Goal: Task Accomplishment & Management: Complete application form

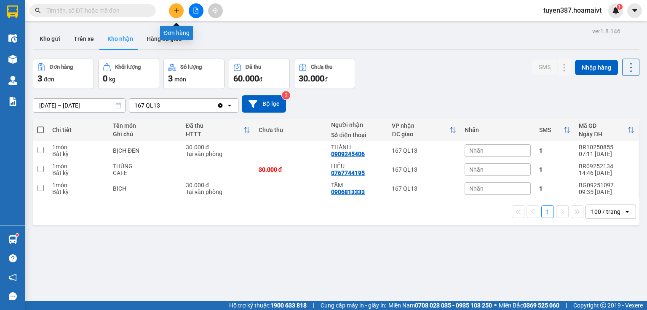
click at [179, 12] on icon "plus" at bounding box center [177, 11] width 6 height 6
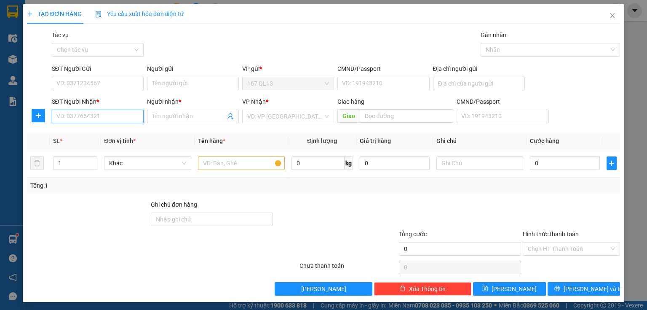
click at [111, 119] on input "SĐT Người Nhận *" at bounding box center [98, 116] width 92 height 13
drag, startPoint x: 117, startPoint y: 115, endPoint x: 121, endPoint y: 103, distance: 12.7
click at [120, 107] on div "SĐT Người Nhận * VD: 0377654321" at bounding box center [98, 111] width 92 height 29
type input "0939200200"
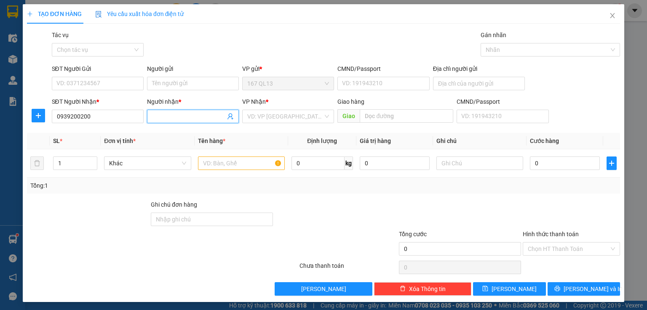
click at [185, 115] on input "Người nhận *" at bounding box center [188, 116] width 73 height 9
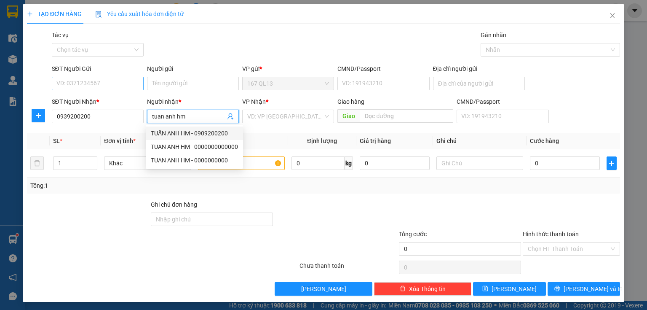
type input "tuan anh hm"
click at [99, 78] on input "SĐT Người Gửi" at bounding box center [98, 83] width 92 height 13
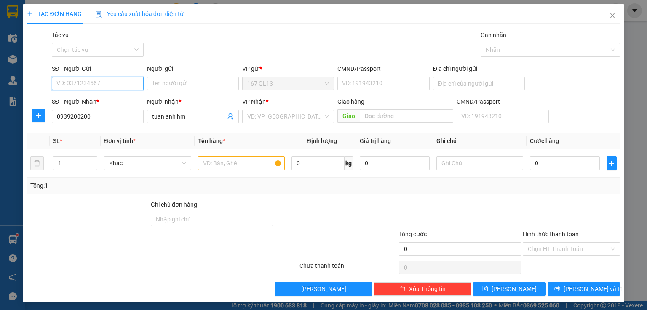
click at [99, 86] on input "SĐT Người Gửi" at bounding box center [98, 83] width 92 height 13
type input "0907200200"
click at [115, 102] on div "0907200200 - vp 1760ql o 13" at bounding box center [96, 100] width 81 height 9
type input "vp 1760ql o 13"
type input "0907200200"
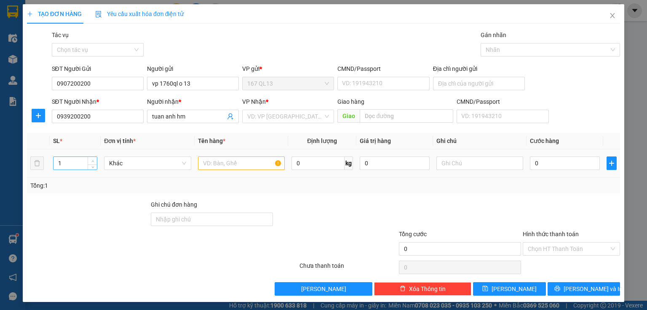
type input "2"
click at [92, 158] on span "up" at bounding box center [92, 160] width 5 height 5
click at [228, 165] on input "text" at bounding box center [241, 162] width 87 height 13
type input "kien"
click at [570, 163] on input "0" at bounding box center [565, 162] width 70 height 13
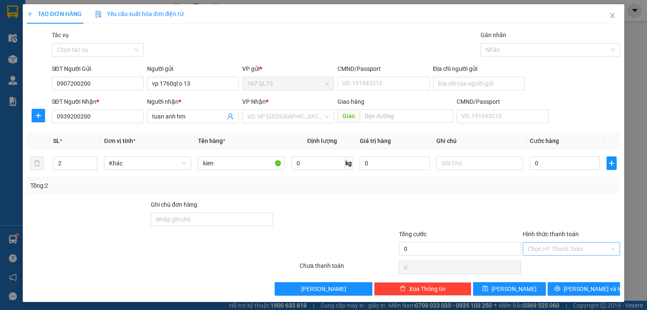
click at [571, 247] on input "Hình thức thanh toán" at bounding box center [568, 248] width 81 height 13
click at [536, 281] on div "Miễn phí" at bounding box center [567, 278] width 87 height 9
click at [560, 289] on icon "printer" at bounding box center [558, 288] width 6 height 6
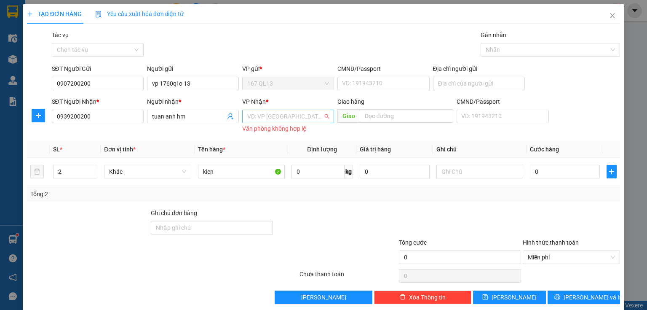
click at [297, 118] on input "search" at bounding box center [285, 116] width 76 height 13
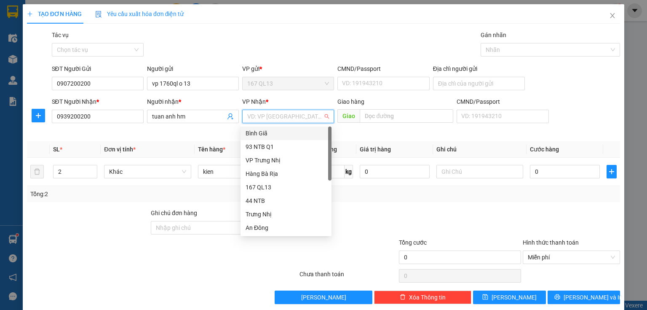
click at [267, 136] on div "Bình Giã" at bounding box center [286, 133] width 81 height 9
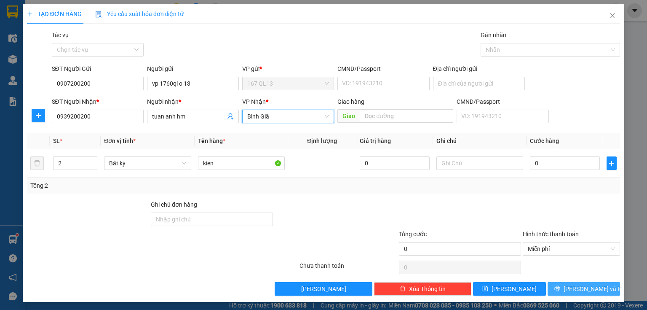
click at [560, 291] on button "[PERSON_NAME] và In" at bounding box center [584, 288] width 73 height 13
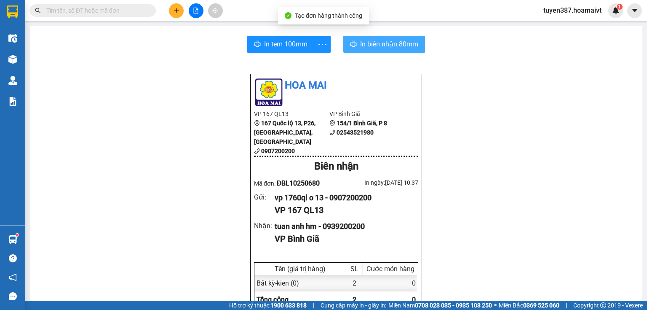
click at [360, 46] on span "In biên nhận 80mm" at bounding box center [389, 44] width 58 height 11
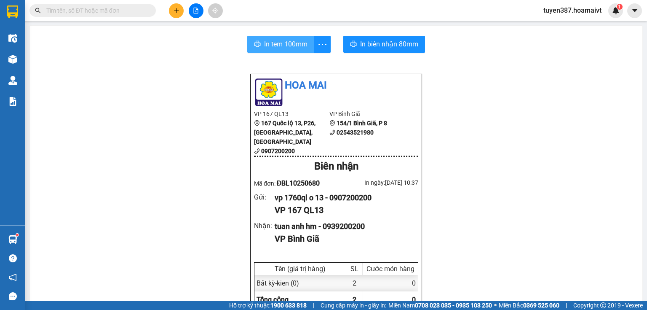
click at [292, 40] on span "In tem 100mm" at bounding box center [285, 44] width 43 height 11
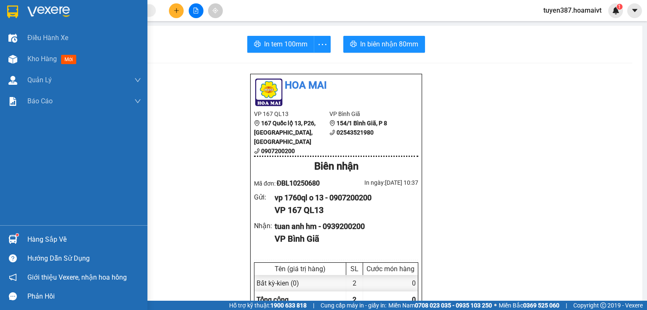
click at [13, 241] on img at bounding box center [12, 239] width 9 height 9
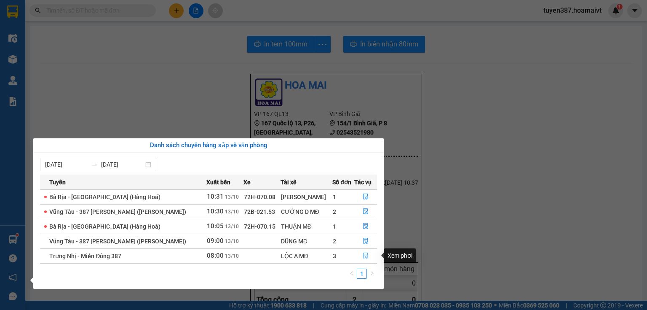
click at [366, 256] on icon "file-done" at bounding box center [366, 255] width 6 height 6
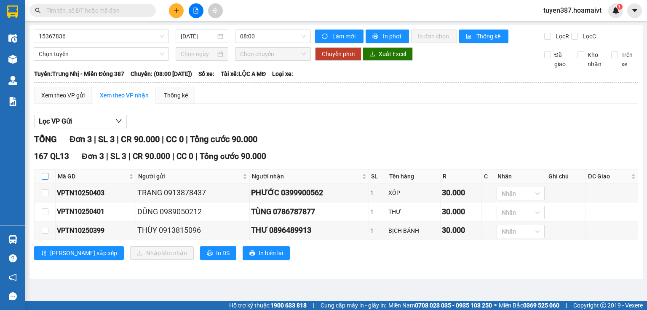
click at [44, 175] on input "checkbox" at bounding box center [45, 176] width 7 height 7
checkbox input "true"
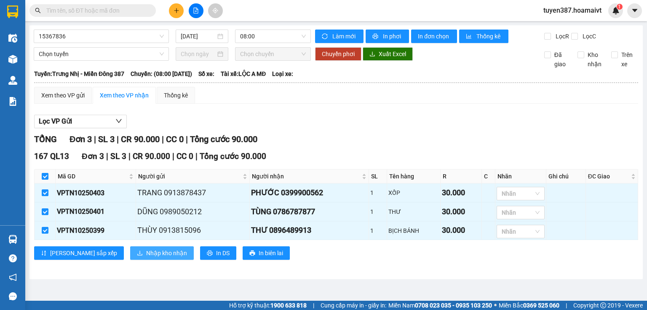
click at [146, 253] on span "Nhập kho nhận" at bounding box center [166, 252] width 41 height 9
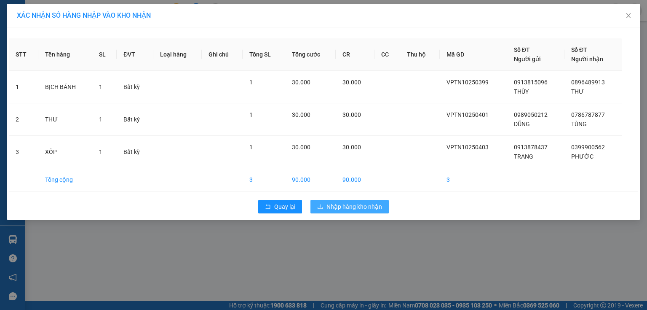
click at [343, 202] on span "Nhập hàng kho nhận" at bounding box center [355, 206] width 56 height 9
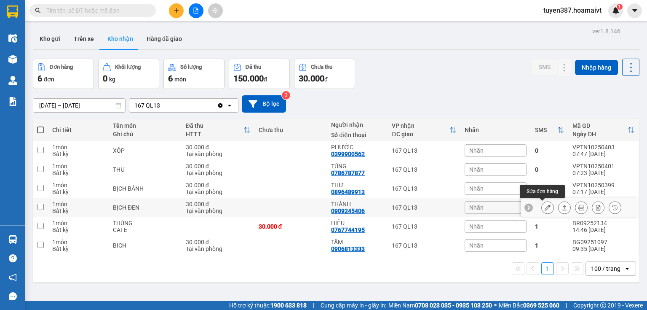
click at [545, 207] on icon at bounding box center [548, 207] width 6 height 6
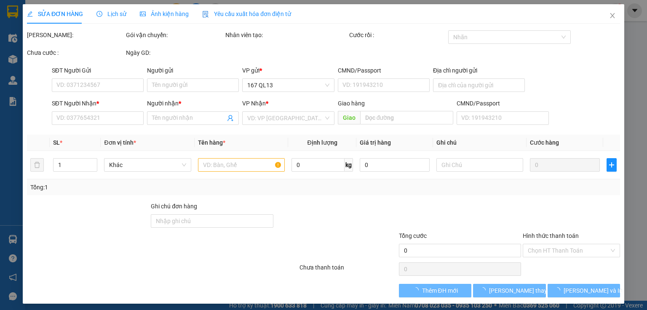
type input "0975282939"
type input "UYÊN"
type input "077091008043"
type input "0909245406"
type input "THÀNH"
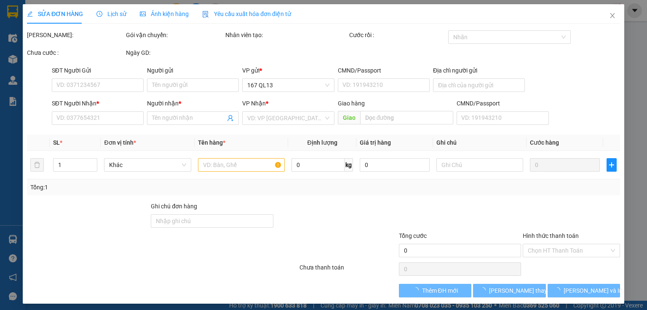
type input "30.000"
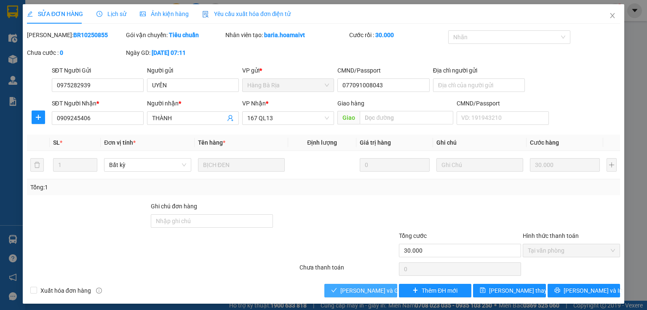
click at [375, 293] on span "[PERSON_NAME] và Giao hàng" at bounding box center [380, 290] width 81 height 9
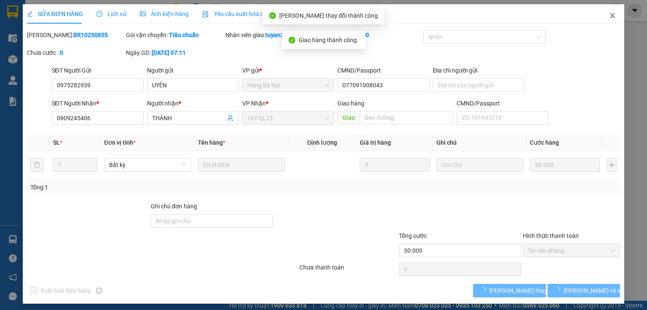
click at [609, 14] on icon "close" at bounding box center [612, 15] width 7 height 7
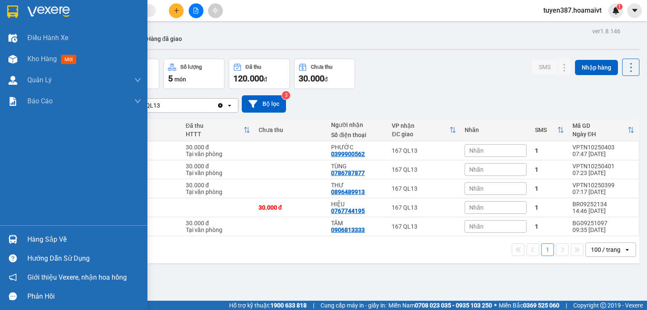
click at [13, 240] on img at bounding box center [12, 239] width 9 height 9
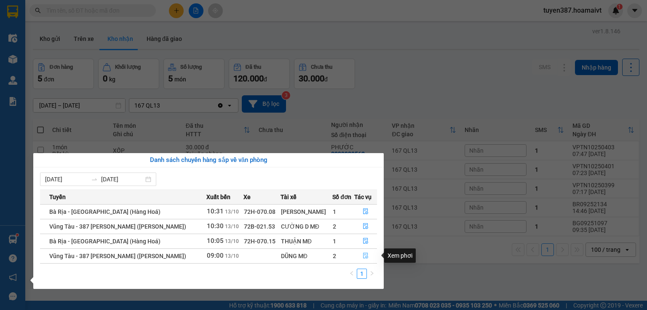
click at [367, 261] on button "button" at bounding box center [366, 255] width 22 height 13
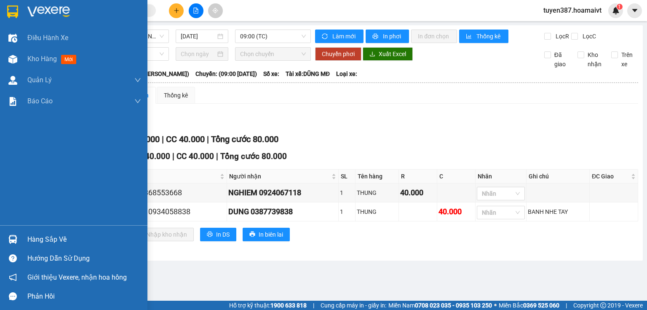
click at [10, 235] on img at bounding box center [12, 239] width 9 height 9
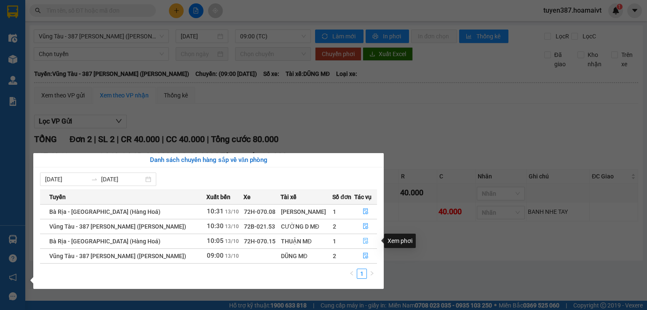
click at [364, 238] on icon "file-done" at bounding box center [365, 241] width 5 height 6
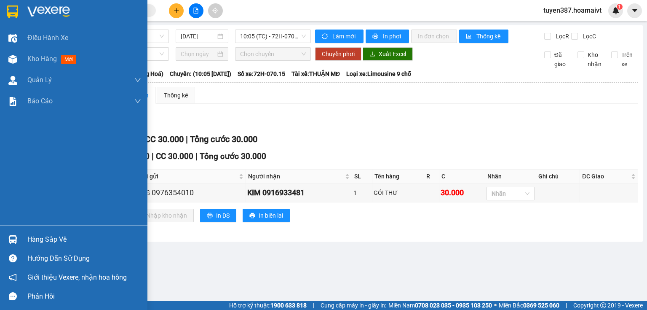
click at [12, 238] on img at bounding box center [12, 239] width 9 height 9
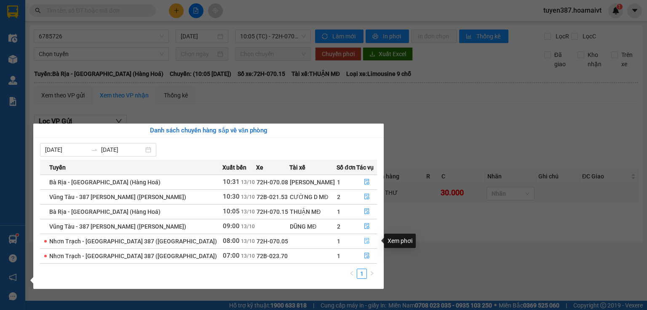
click at [364, 240] on icon "file-done" at bounding box center [367, 241] width 6 height 6
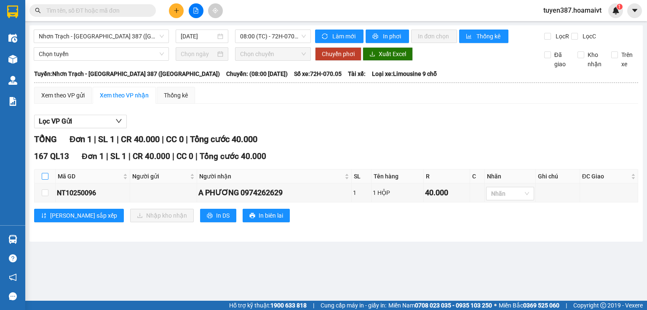
click at [46, 175] on input "checkbox" at bounding box center [45, 176] width 7 height 7
checkbox input "true"
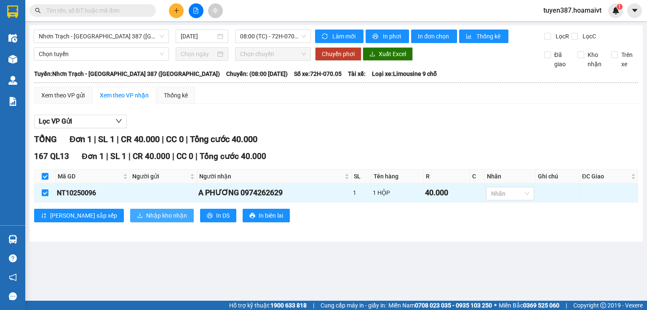
click at [146, 214] on span "Nhập kho nhận" at bounding box center [166, 215] width 41 height 9
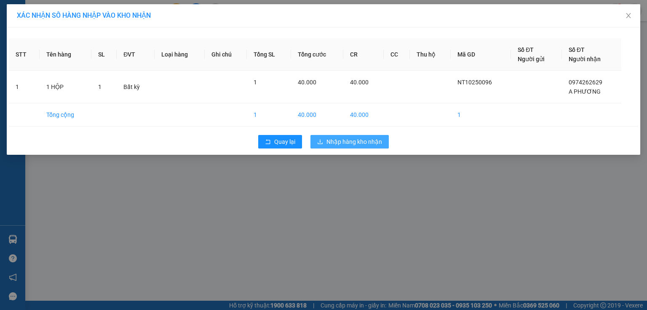
drag, startPoint x: 354, startPoint y: 139, endPoint x: 357, endPoint y: 135, distance: 4.8
click at [354, 139] on span "Nhập hàng kho nhận" at bounding box center [355, 141] width 56 height 9
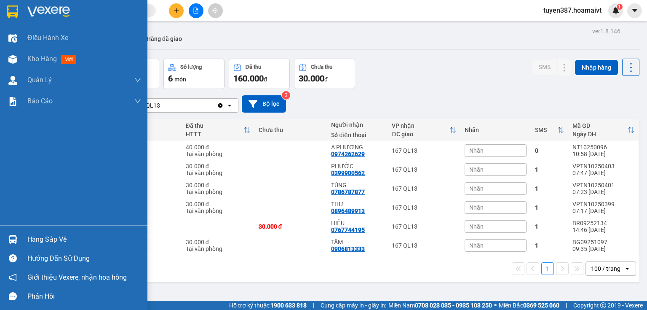
drag, startPoint x: 8, startPoint y: 238, endPoint x: 34, endPoint y: 238, distance: 26.6
click at [8, 238] on div at bounding box center [12, 239] width 15 height 15
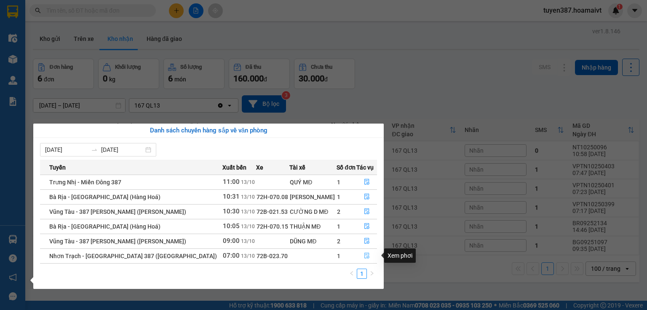
click at [364, 254] on icon "file-done" at bounding box center [367, 255] width 6 height 6
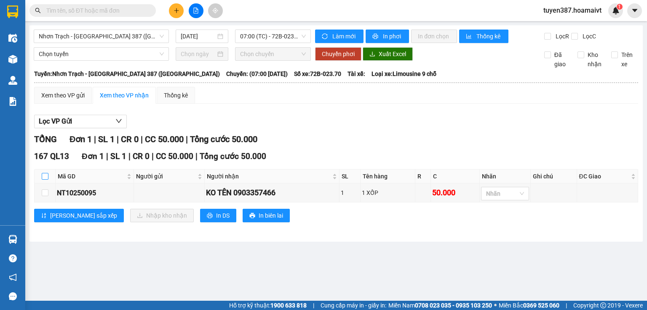
click at [46, 174] on input "checkbox" at bounding box center [45, 176] width 7 height 7
checkbox input "true"
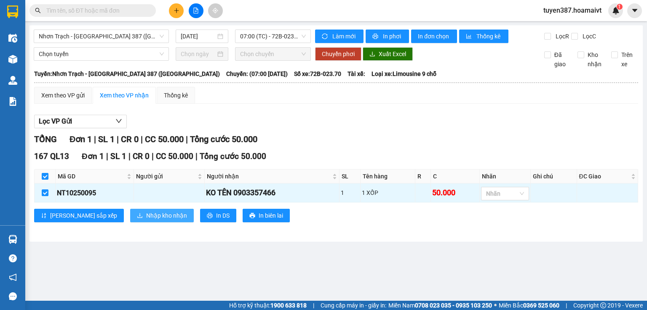
click at [146, 214] on span "Nhập kho nhận" at bounding box center [166, 215] width 41 height 9
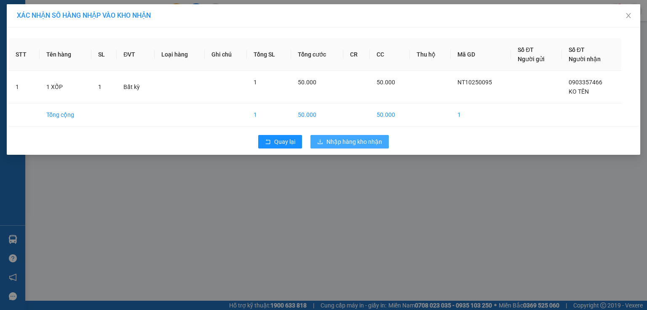
click at [376, 138] on span "Nhập hàng kho nhận" at bounding box center [355, 141] width 56 height 9
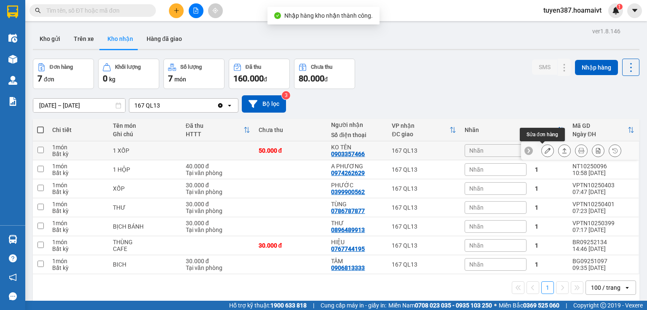
click at [545, 151] on icon at bounding box center [548, 150] width 6 height 6
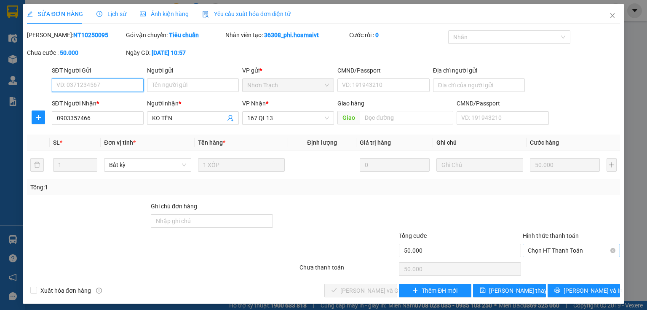
click at [549, 249] on span "Chọn HT Thanh Toán" at bounding box center [571, 250] width 87 height 13
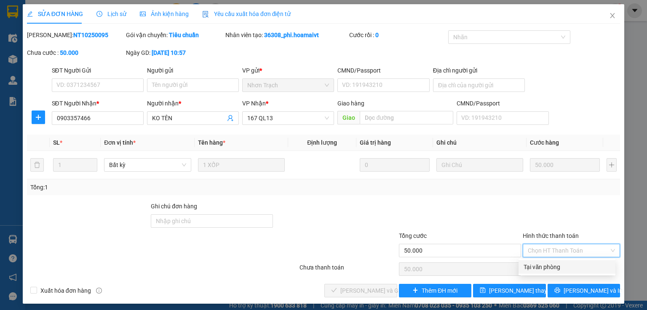
drag, startPoint x: 544, startPoint y: 266, endPoint x: 536, endPoint y: 267, distance: 8.1
click at [542, 267] on div "Tại văn phòng" at bounding box center [567, 266] width 87 height 9
type input "0"
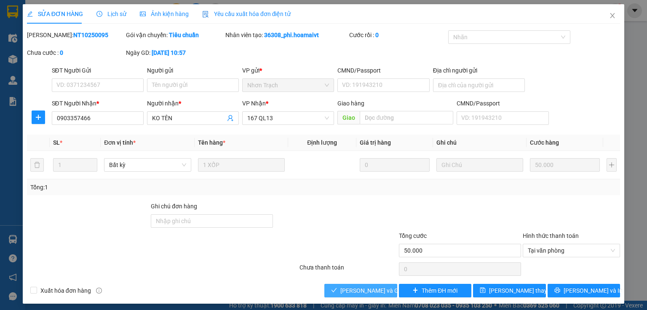
click at [353, 290] on span "[PERSON_NAME] và Giao hàng" at bounding box center [380, 290] width 81 height 9
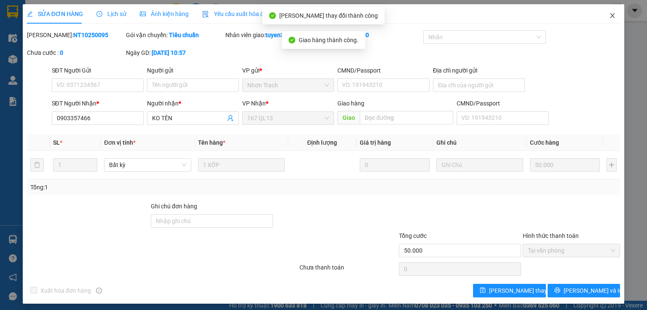
click at [611, 13] on icon "close" at bounding box center [612, 15] width 7 height 7
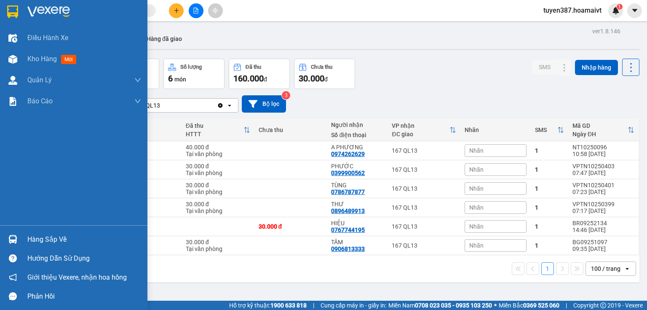
click at [16, 236] on img at bounding box center [12, 239] width 9 height 9
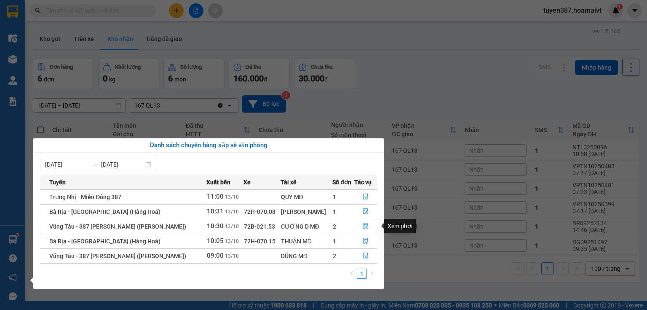
click at [364, 226] on icon "file-done" at bounding box center [365, 226] width 5 height 6
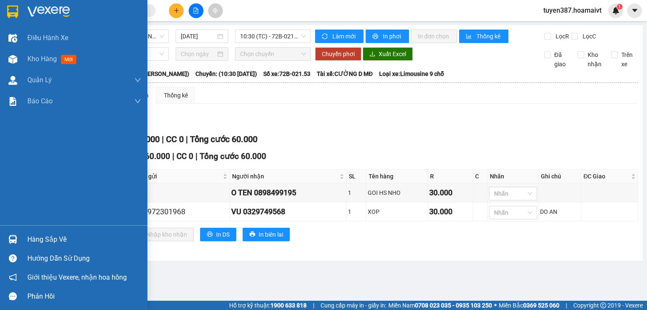
click at [17, 238] on img at bounding box center [12, 239] width 9 height 9
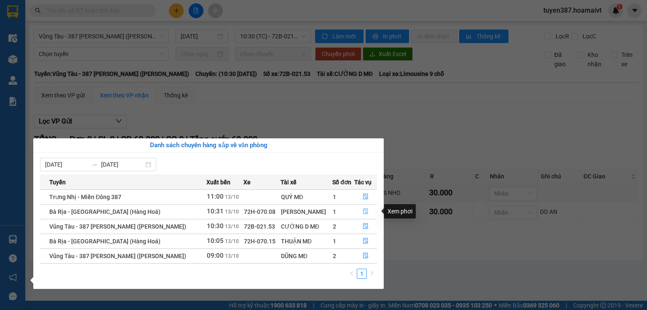
click at [363, 213] on icon "file-done" at bounding box center [366, 211] width 6 height 6
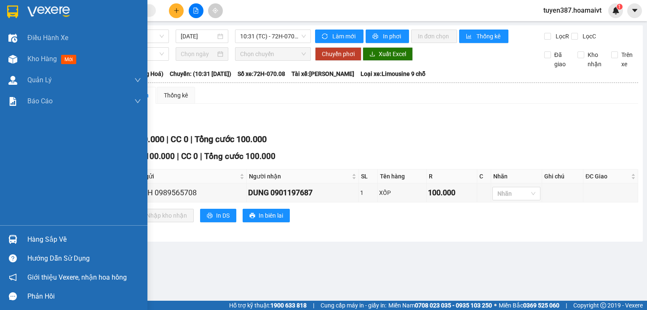
click at [13, 240] on img at bounding box center [12, 239] width 9 height 9
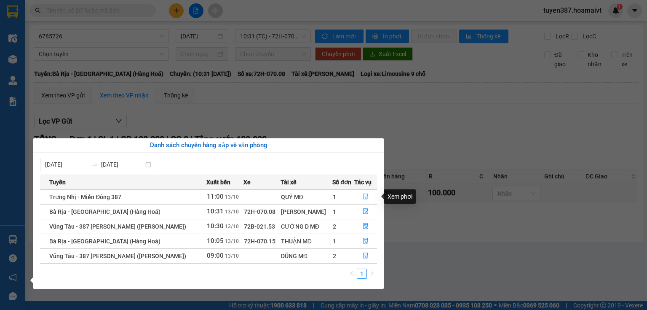
click at [367, 196] on icon "file-done" at bounding box center [366, 196] width 6 height 6
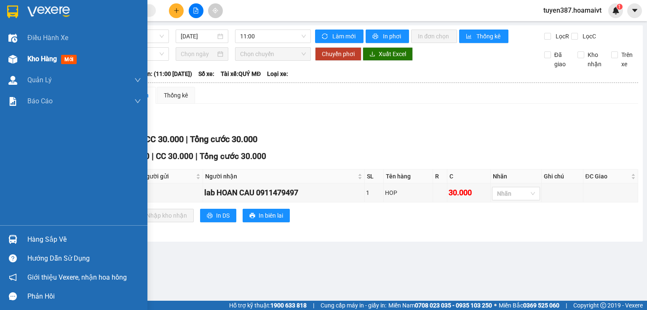
click at [12, 56] on img at bounding box center [12, 59] width 9 height 9
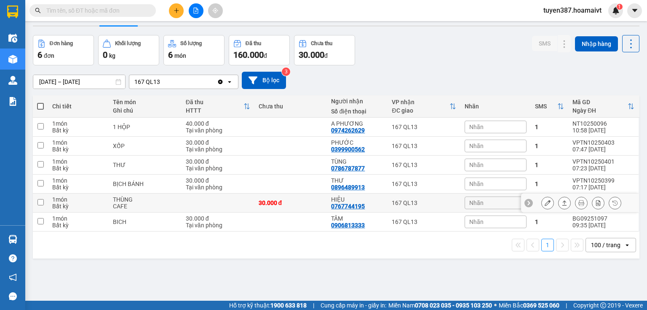
scroll to position [39, 0]
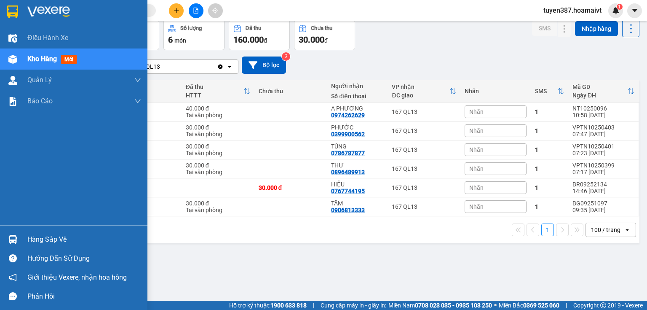
click at [26, 239] on div "Hàng sắp về" at bounding box center [73, 239] width 147 height 19
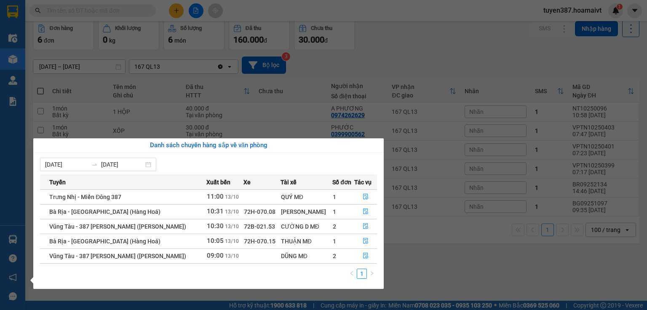
click at [450, 268] on section "Kết quả tìm kiếm ( 0 ) Bộ lọc No Data tuyen387.hoamaivt 1 Điều hành xe Kho hàng…" at bounding box center [323, 155] width 647 height 310
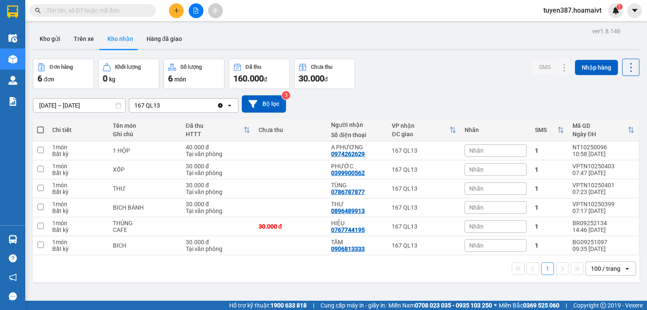
scroll to position [0, 0]
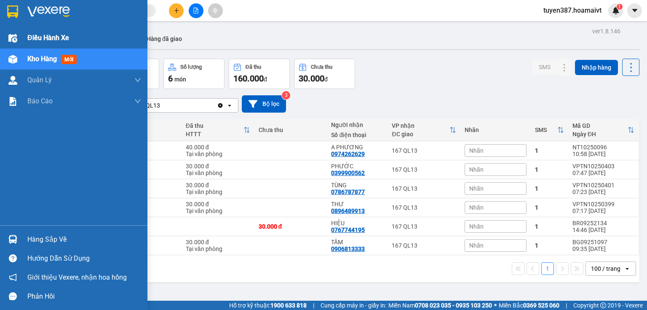
click at [36, 37] on span "Điều hành xe" at bounding box center [48, 37] width 42 height 11
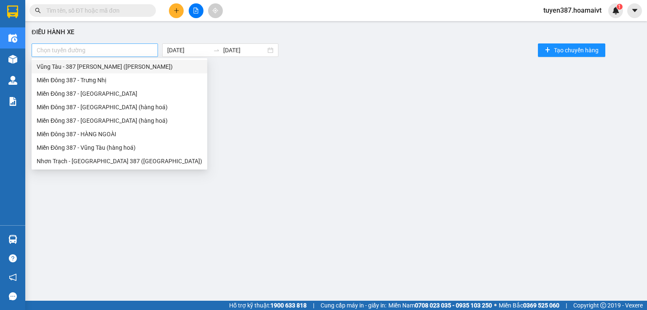
click at [120, 49] on div at bounding box center [95, 50] width 122 height 10
click at [115, 137] on div "Miền Đông 387 - HÀNG NGOÀI" at bounding box center [120, 133] width 166 height 9
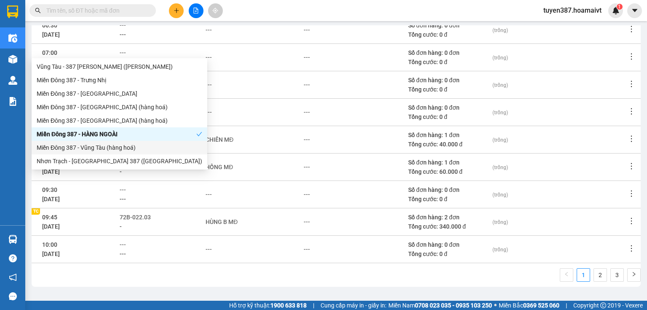
scroll to position [157, 0]
click at [594, 273] on link "2" at bounding box center [600, 273] width 13 height 13
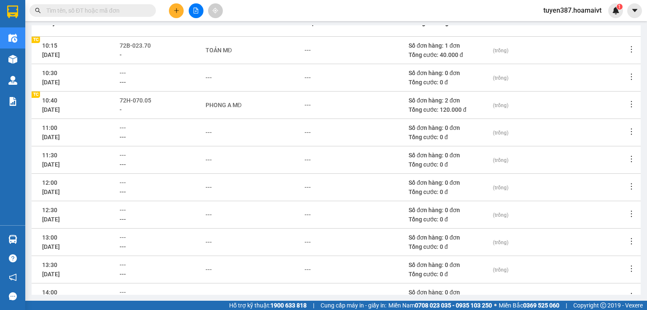
scroll to position [22, 0]
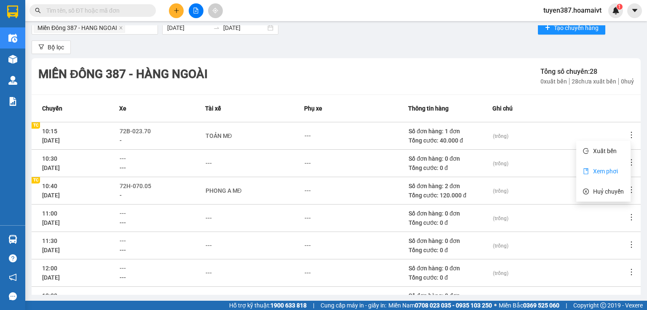
click at [610, 173] on span "Xem phơi" at bounding box center [605, 171] width 25 height 7
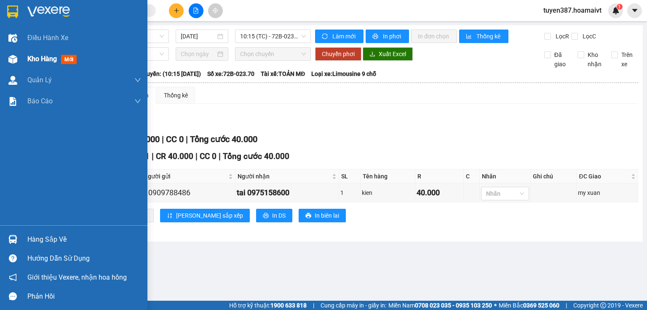
click at [13, 55] on img at bounding box center [12, 59] width 9 height 9
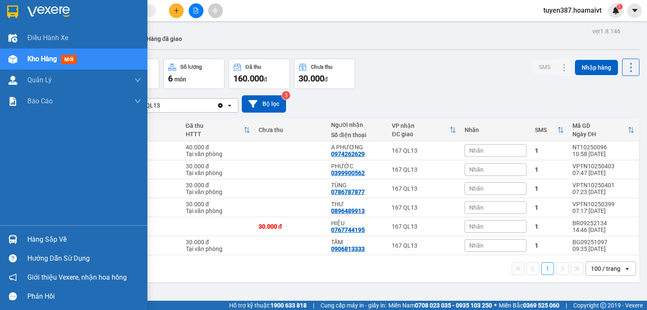
click at [8, 238] on img at bounding box center [12, 239] width 9 height 9
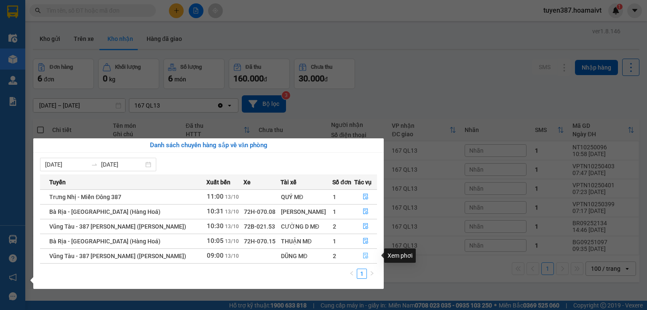
click at [365, 255] on icon "file-done" at bounding box center [366, 255] width 6 height 6
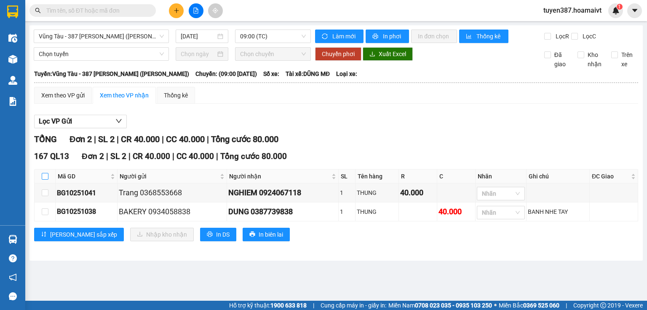
click at [42, 173] on input "checkbox" at bounding box center [45, 176] width 7 height 7
checkbox input "true"
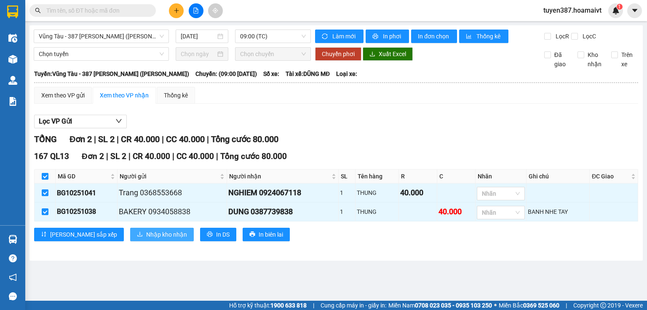
click at [146, 233] on span "Nhập kho nhận" at bounding box center [166, 234] width 41 height 9
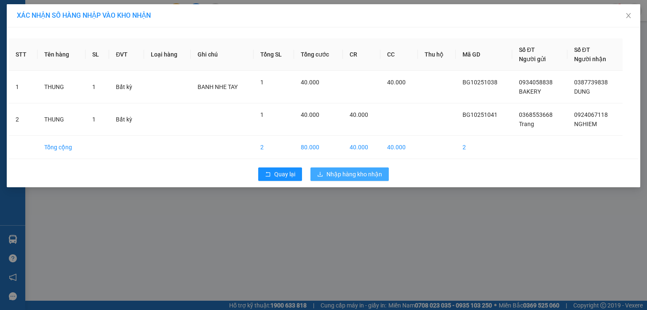
click at [350, 173] on span "Nhập hàng kho nhận" at bounding box center [355, 173] width 56 height 9
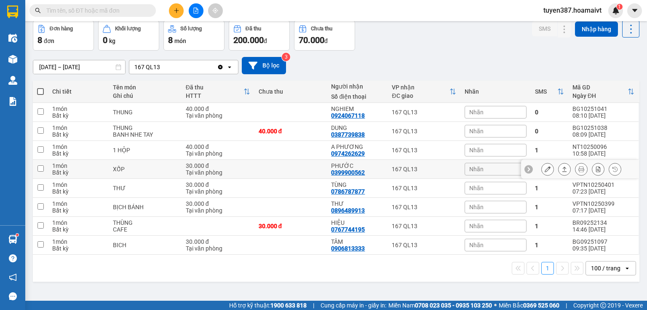
scroll to position [39, 0]
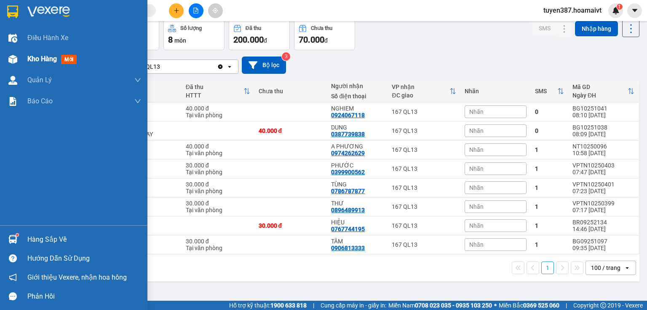
click at [12, 56] on img at bounding box center [12, 59] width 9 height 9
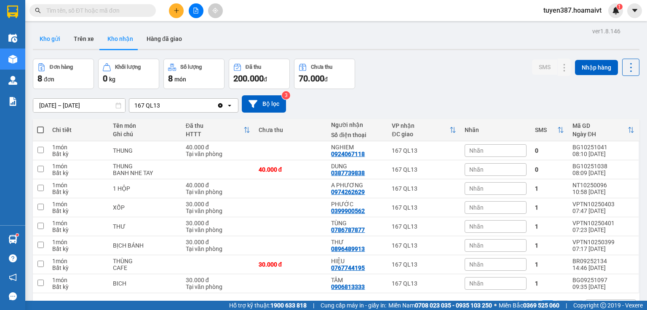
click at [55, 40] on button "Kho gửi" at bounding box center [50, 39] width 34 height 20
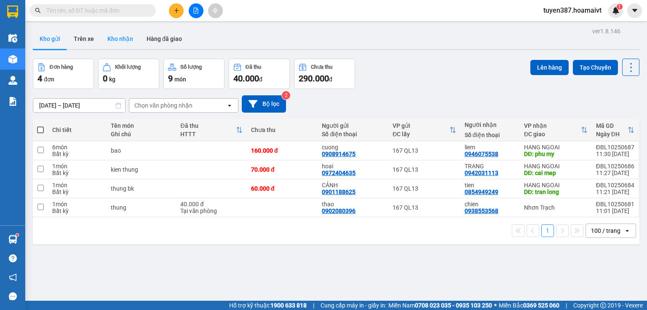
click at [120, 36] on button "Kho nhận" at bounding box center [120, 39] width 39 height 20
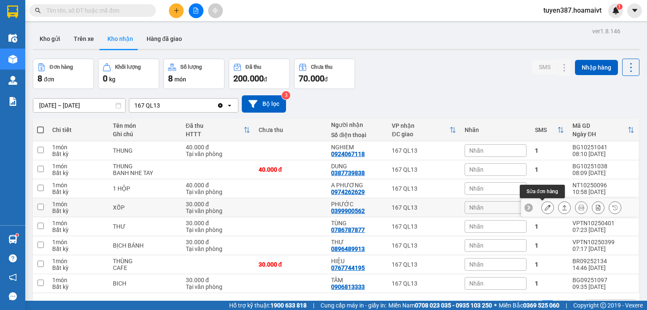
click at [545, 207] on icon at bounding box center [548, 207] width 6 height 6
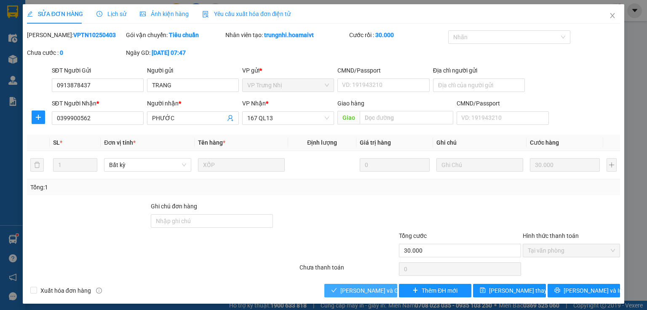
click at [361, 287] on span "[PERSON_NAME] và Giao hàng" at bounding box center [380, 290] width 81 height 9
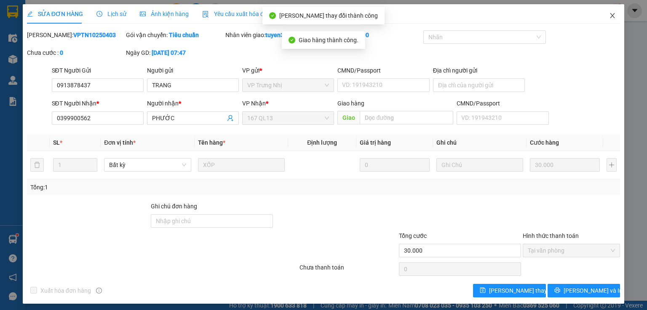
click at [609, 16] on icon "close" at bounding box center [612, 15] width 7 height 7
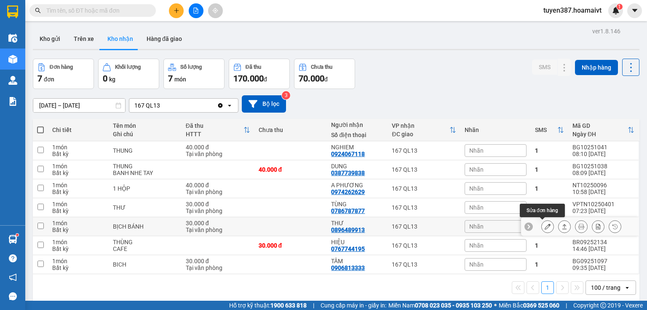
click at [545, 225] on icon at bounding box center [548, 226] width 6 height 6
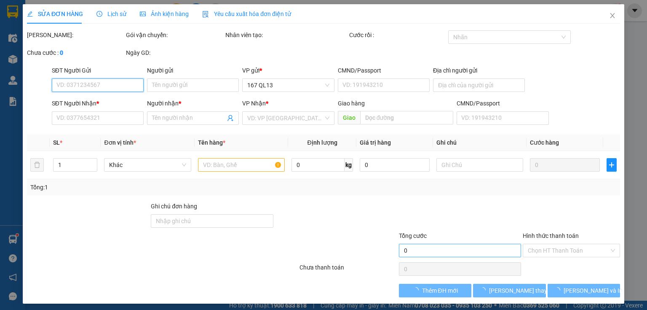
type input "0913815096"
type input "THÙY"
type input "0896489913"
type input "THƯ"
type input "30.000"
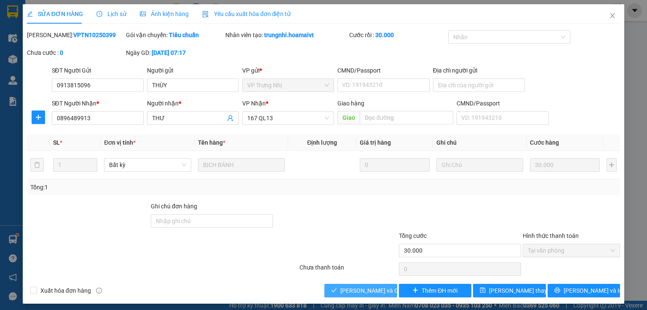
click at [381, 292] on span "[PERSON_NAME] và Giao hàng" at bounding box center [380, 290] width 81 height 9
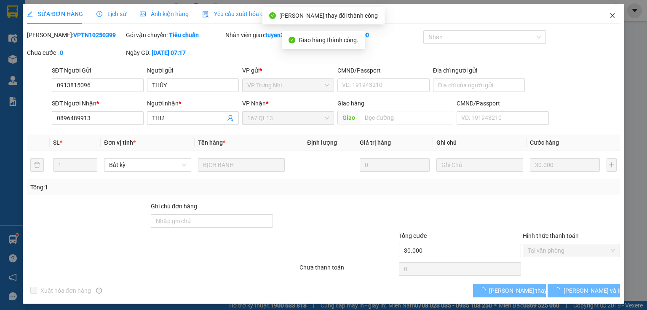
click at [609, 15] on icon "close" at bounding box center [612, 15] width 7 height 7
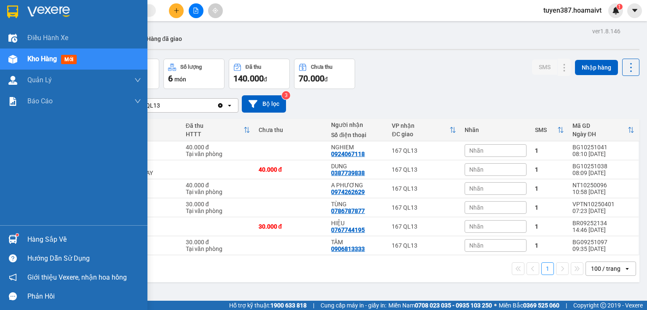
click at [12, 239] on img at bounding box center [12, 239] width 9 height 9
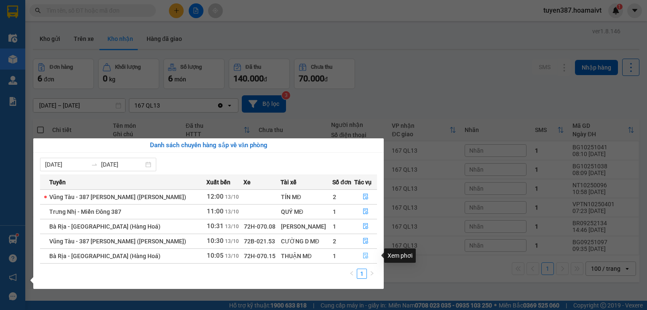
click at [366, 255] on icon "file-done" at bounding box center [366, 255] width 6 height 6
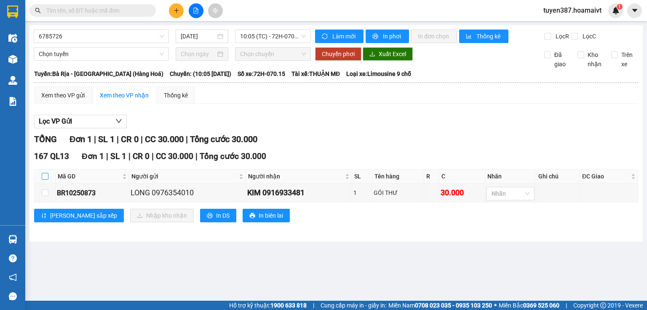
click at [44, 177] on input "checkbox" at bounding box center [45, 176] width 7 height 7
checkbox input "true"
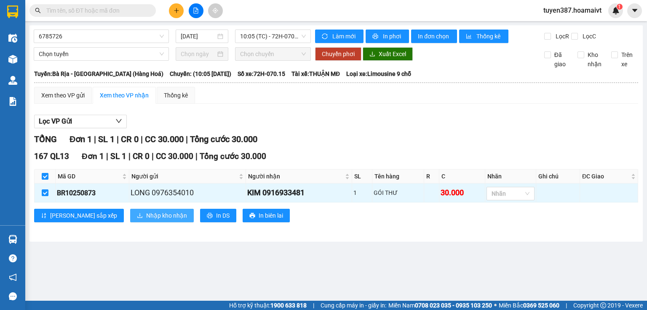
click at [146, 216] on span "Nhập kho nhận" at bounding box center [166, 215] width 41 height 9
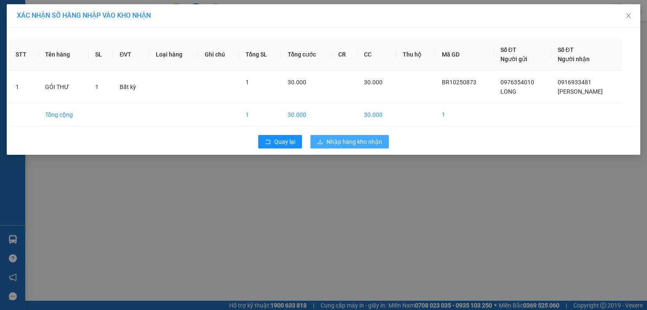
click at [360, 146] on button "Nhập hàng kho nhận" at bounding box center [350, 141] width 78 height 13
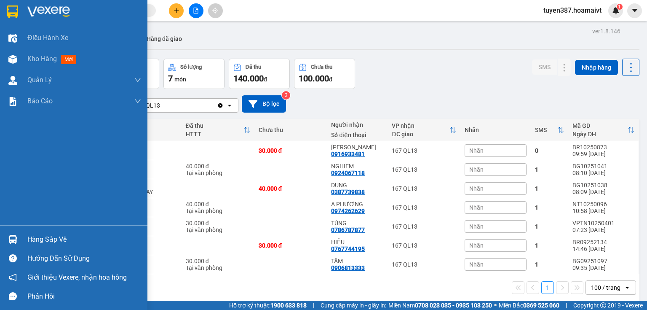
click at [18, 234] on div at bounding box center [12, 239] width 15 height 15
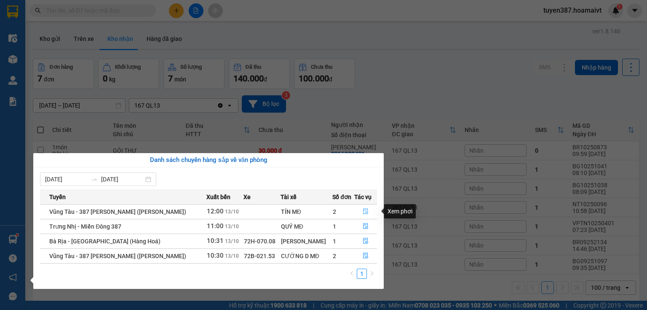
click at [363, 208] on icon "file-done" at bounding box center [366, 211] width 6 height 6
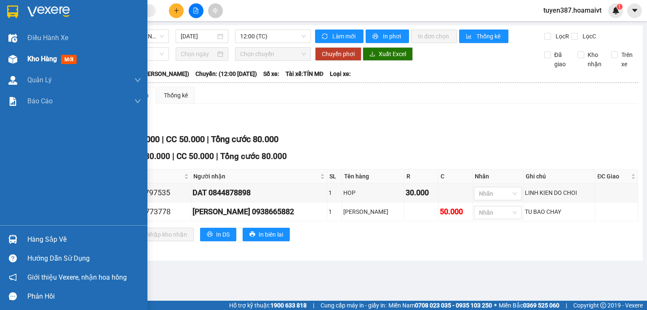
click at [13, 56] on img at bounding box center [12, 59] width 9 height 9
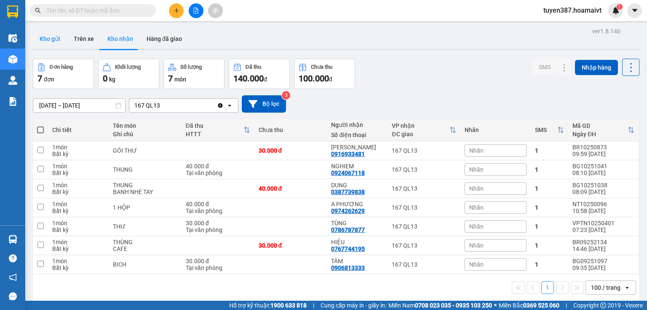
click at [39, 41] on button "Kho gửi" at bounding box center [50, 39] width 34 height 20
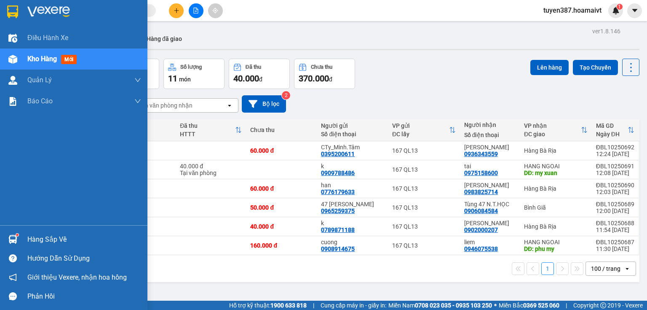
drag, startPoint x: 10, startPoint y: 244, endPoint x: 15, endPoint y: 240, distance: 6.0
click at [10, 243] on div at bounding box center [12, 239] width 15 height 15
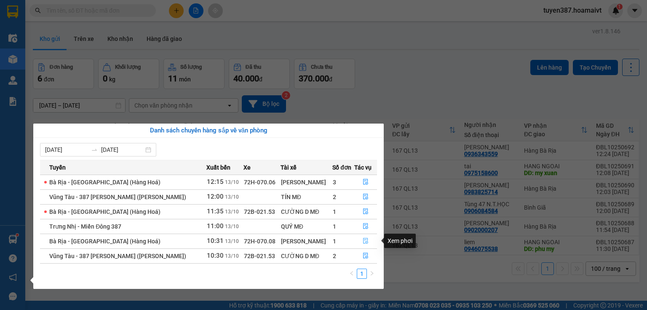
click at [364, 242] on icon "file-done" at bounding box center [366, 241] width 6 height 6
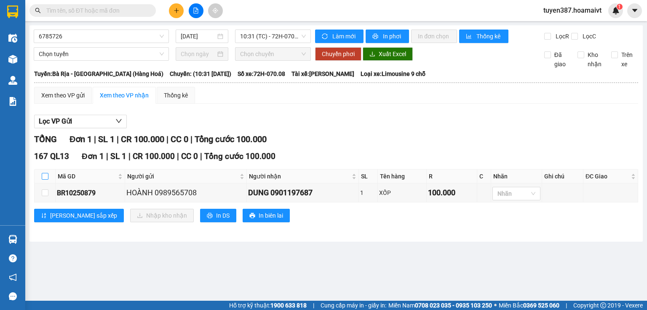
click at [44, 175] on input "checkbox" at bounding box center [45, 176] width 7 height 7
checkbox input "true"
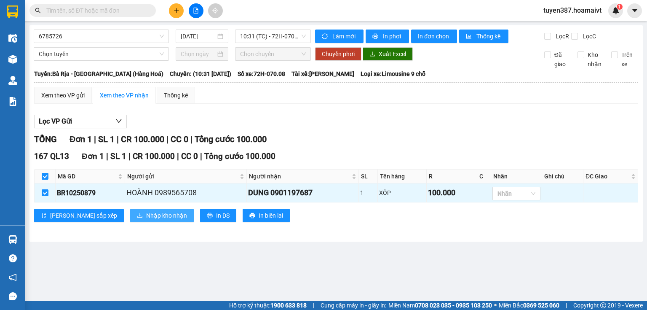
click at [146, 219] on span "Nhập kho nhận" at bounding box center [166, 215] width 41 height 9
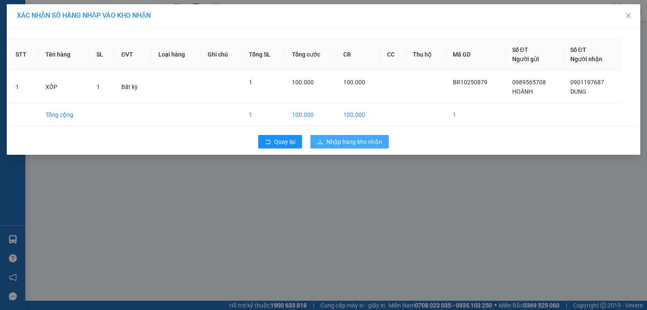
click at [349, 138] on span "Nhập hàng kho nhận" at bounding box center [355, 141] width 56 height 9
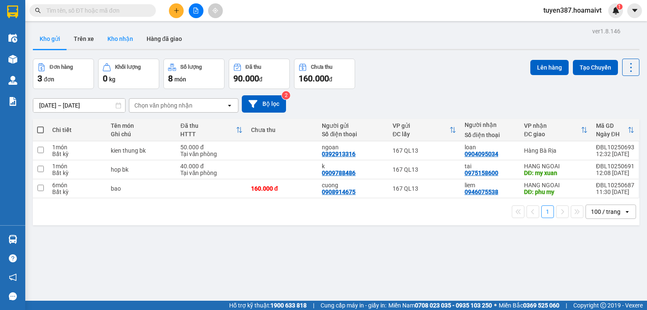
click at [115, 40] on button "Kho nhận" at bounding box center [120, 39] width 39 height 20
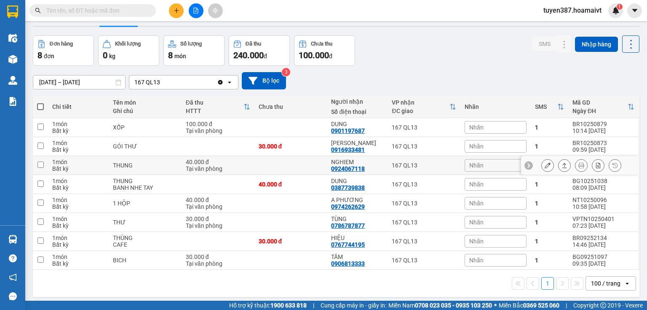
scroll to position [34, 0]
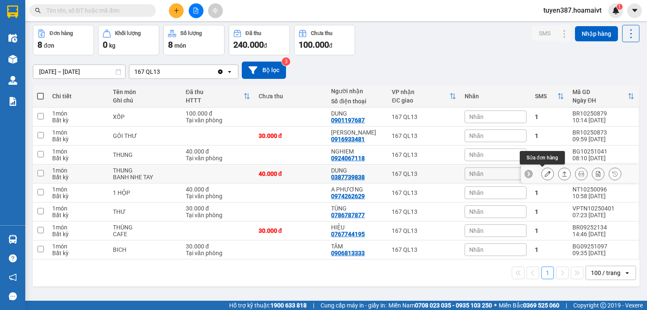
click at [545, 173] on icon at bounding box center [548, 174] width 6 height 6
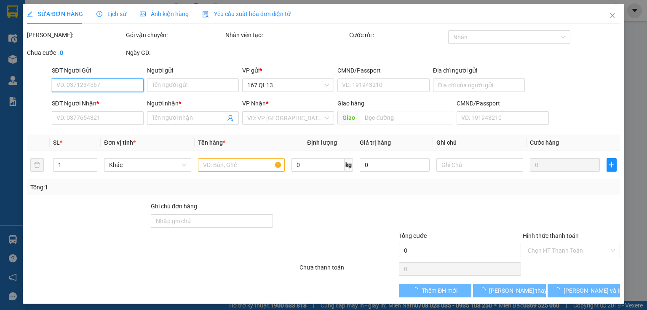
type input "0934058838"
type input "BAKERY"
type input "0387739838"
type input "DUNG"
type input "40.000"
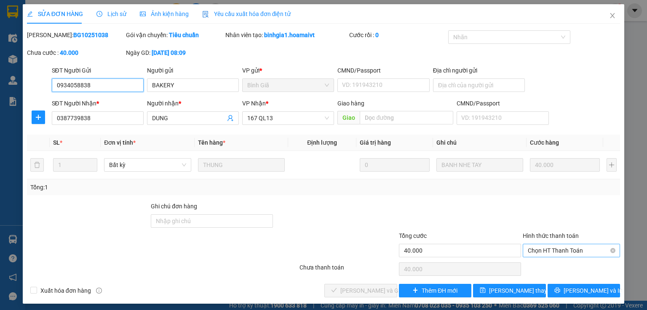
click at [578, 250] on span "Chọn HT Thanh Toán" at bounding box center [571, 250] width 87 height 13
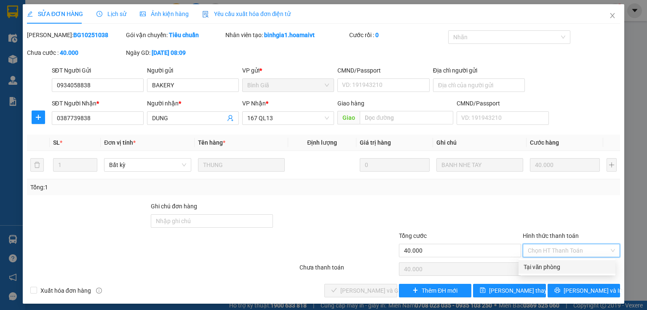
drag, startPoint x: 558, startPoint y: 265, endPoint x: 542, endPoint y: 265, distance: 15.6
click at [557, 265] on div "Tại văn phòng" at bounding box center [567, 266] width 87 height 9
type input "0"
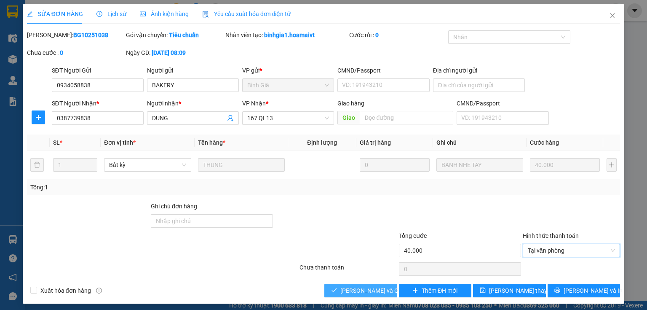
click at [362, 293] on span "[PERSON_NAME] và Giao hàng" at bounding box center [380, 290] width 81 height 9
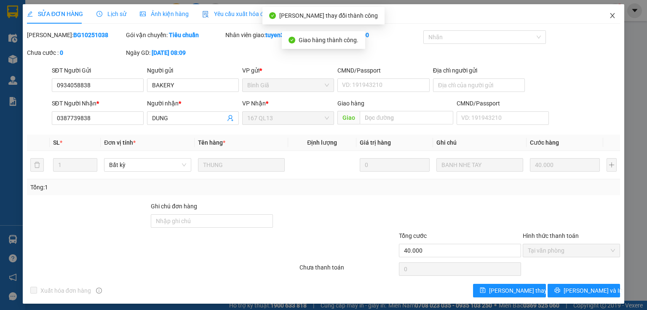
click at [609, 17] on icon "close" at bounding box center [612, 15] width 7 height 7
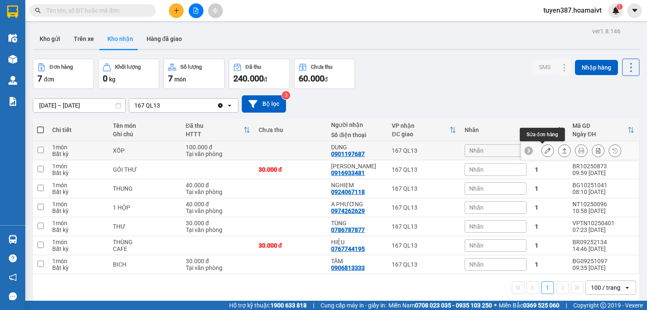
click at [545, 151] on icon at bounding box center [548, 150] width 6 height 6
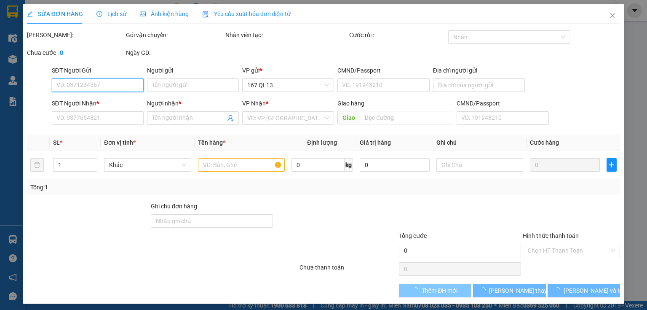
type input "0989565708"
type input "HOÀNH"
type input "051082008224"
type input "0901197687"
type input "DUNG"
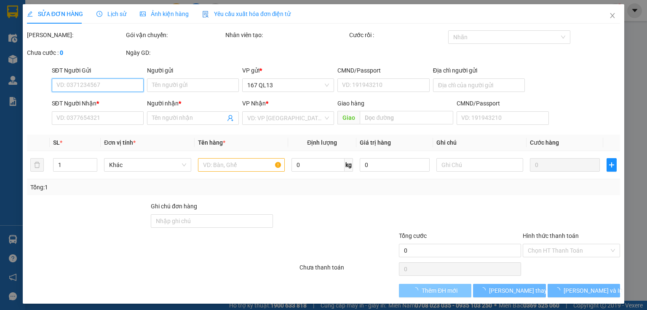
type input "100.000"
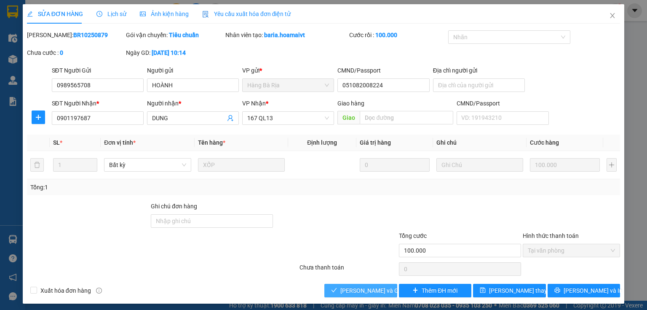
drag, startPoint x: 371, startPoint y: 292, endPoint x: 376, endPoint y: 289, distance: 5.9
click at [372, 293] on span "[PERSON_NAME] và Giao hàng" at bounding box center [380, 290] width 81 height 9
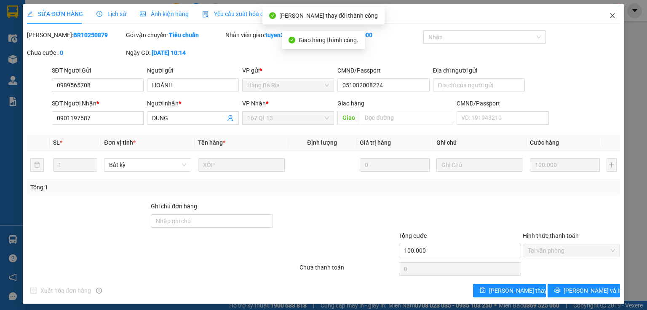
drag, startPoint x: 605, startPoint y: 14, endPoint x: 592, endPoint y: 24, distance: 16.0
click at [609, 15] on icon "close" at bounding box center [612, 15] width 7 height 7
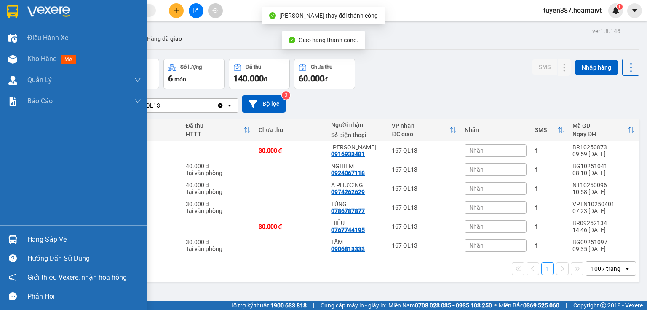
click at [18, 238] on div at bounding box center [12, 239] width 15 height 15
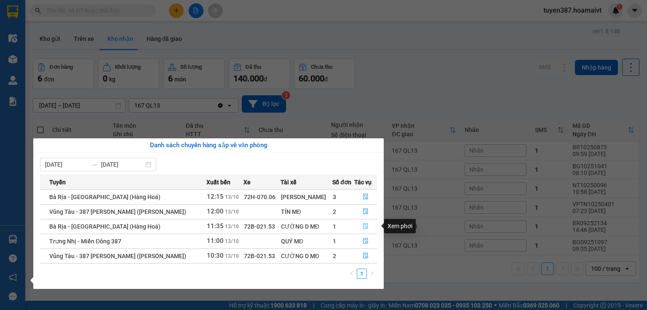
click at [366, 225] on icon "file-done" at bounding box center [365, 226] width 5 height 6
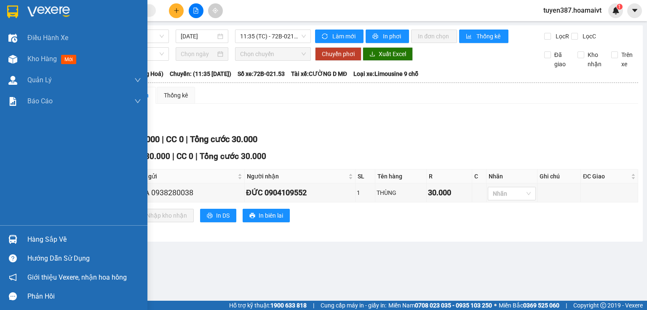
click at [17, 234] on div at bounding box center [12, 239] width 15 height 15
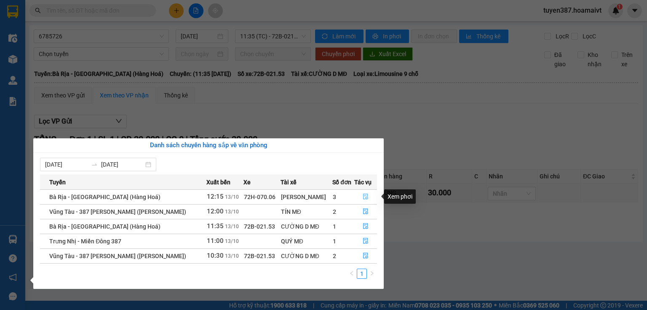
click at [367, 193] on button "button" at bounding box center [366, 196] width 22 height 13
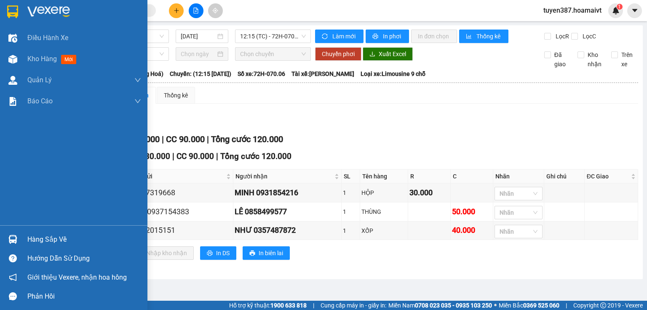
click at [14, 237] on img at bounding box center [12, 239] width 9 height 9
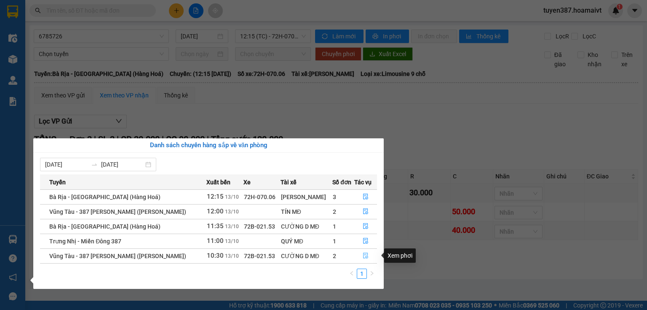
click at [361, 257] on button "button" at bounding box center [366, 255] width 22 height 13
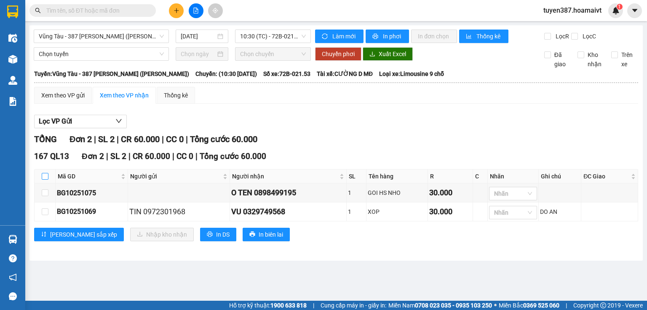
click at [42, 174] on input "checkbox" at bounding box center [45, 176] width 7 height 7
checkbox input "true"
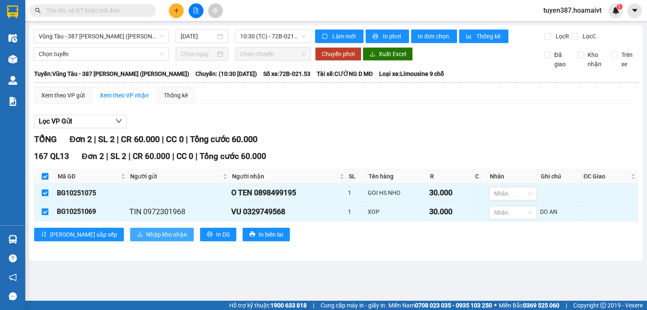
drag, startPoint x: 123, startPoint y: 234, endPoint x: 132, endPoint y: 234, distance: 8.8
click at [146, 234] on span "Nhập kho nhận" at bounding box center [166, 234] width 41 height 9
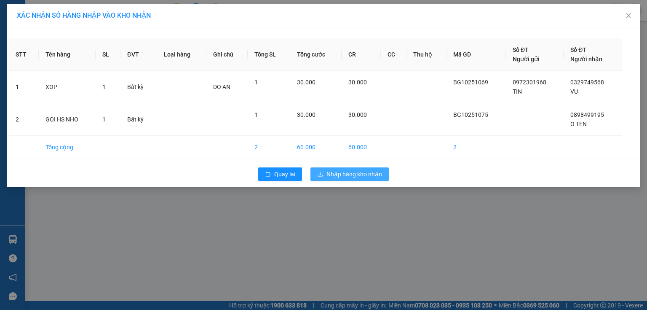
click at [337, 171] on span "Nhập hàng kho nhận" at bounding box center [355, 173] width 56 height 9
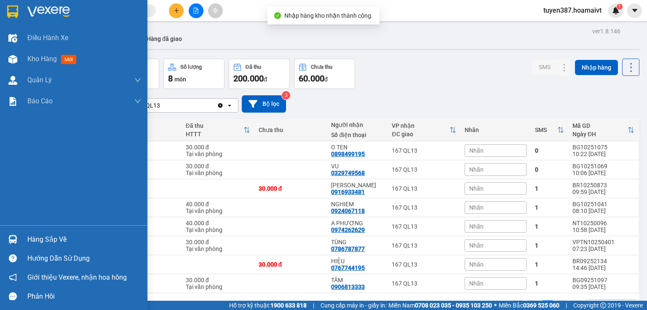
click at [12, 236] on img at bounding box center [12, 239] width 9 height 9
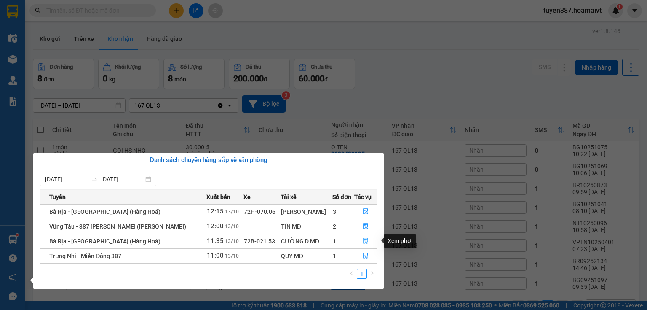
click at [365, 240] on icon "file-done" at bounding box center [366, 241] width 6 height 6
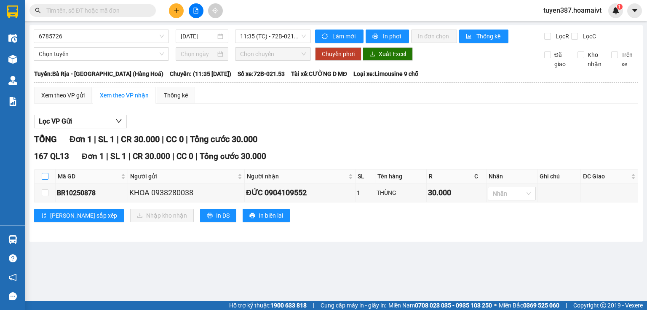
click at [46, 174] on input "checkbox" at bounding box center [45, 176] width 7 height 7
checkbox input "true"
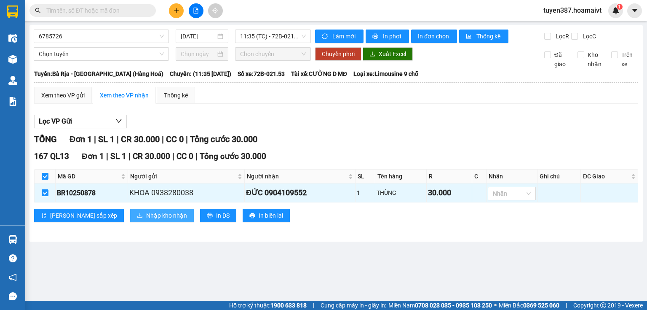
click at [146, 213] on span "Nhập kho nhận" at bounding box center [166, 215] width 41 height 9
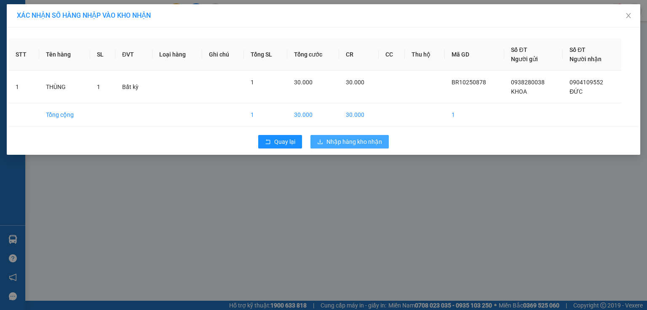
click at [345, 143] on span "Nhập hàng kho nhận" at bounding box center [355, 141] width 56 height 9
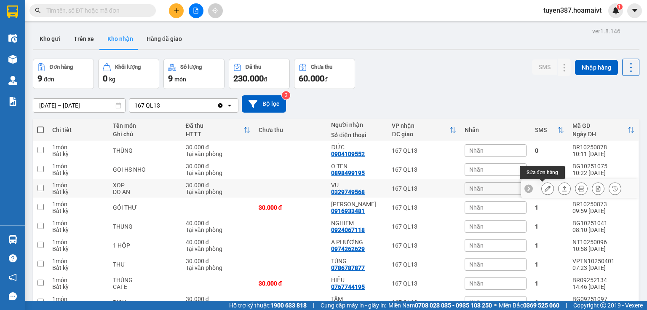
click at [545, 188] on icon at bounding box center [548, 188] width 6 height 6
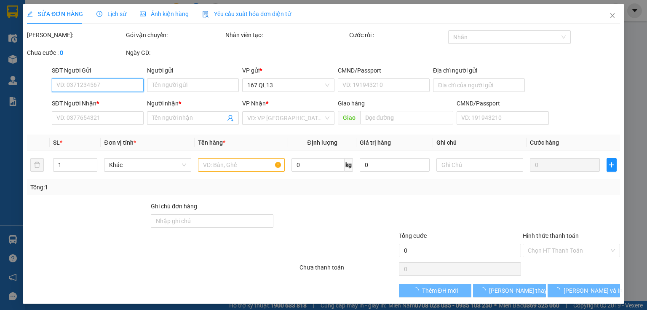
type input "0972301968"
type input "TIN"
type input "0329749568"
type input "VU"
type input "30.000"
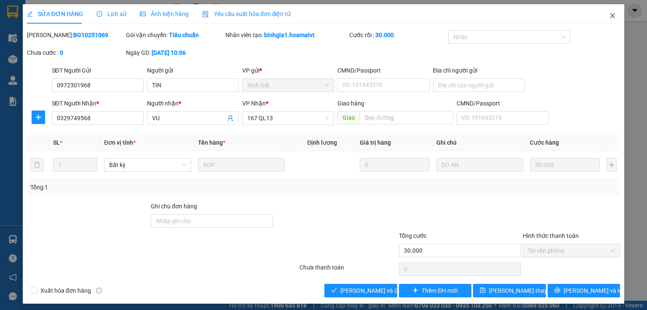
click at [611, 13] on icon "close" at bounding box center [612, 15] width 7 height 7
